Goal: Find specific page/section: Find specific page/section

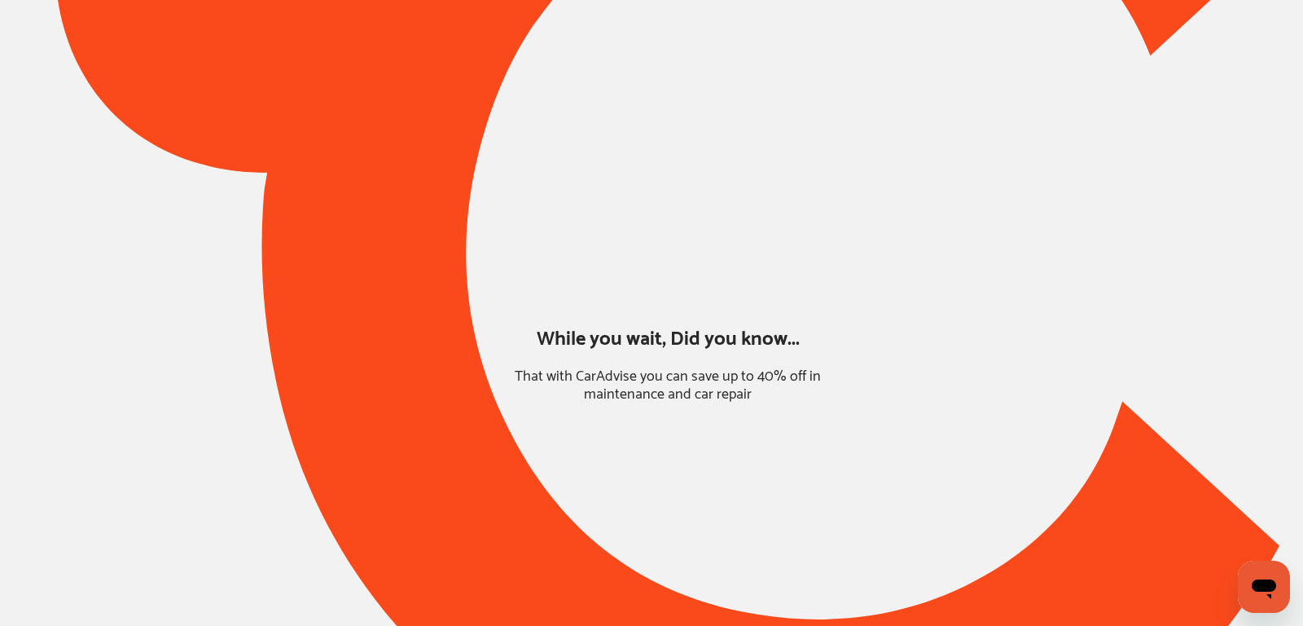
type input "*****"
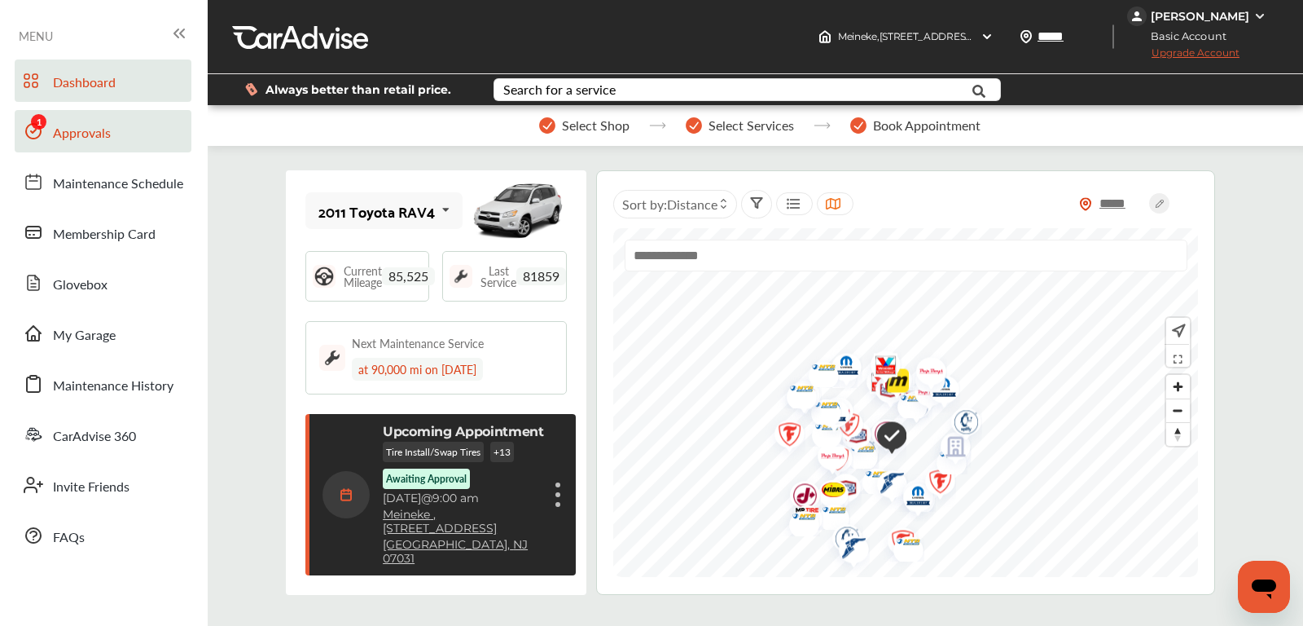
click at [121, 125] on link "Approvals" at bounding box center [103, 131] width 177 height 42
